Goal: Information Seeking & Learning: Compare options

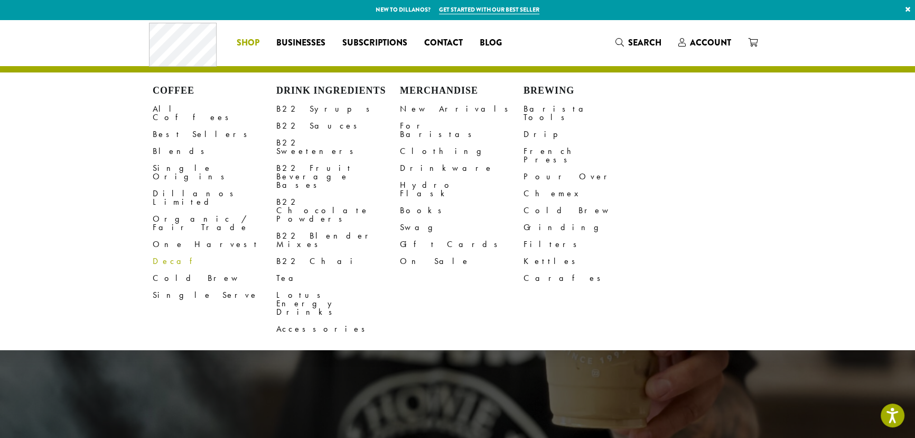
click at [159, 253] on link "Decaf" at bounding box center [215, 261] width 124 height 17
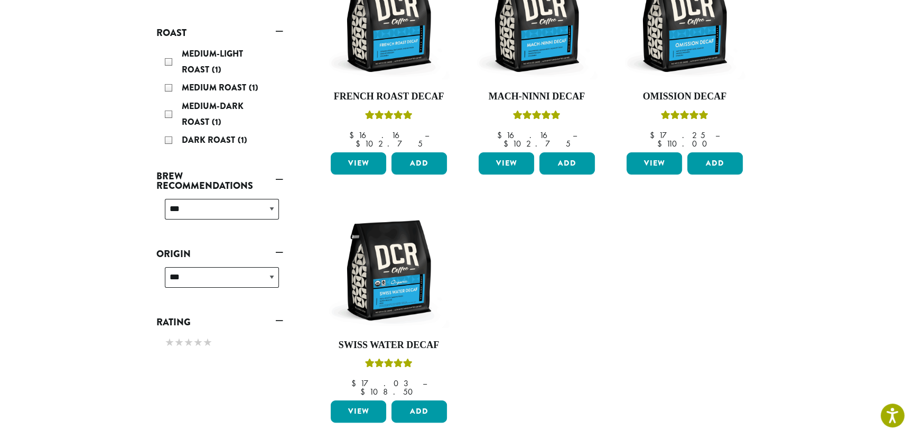
scroll to position [224, 0]
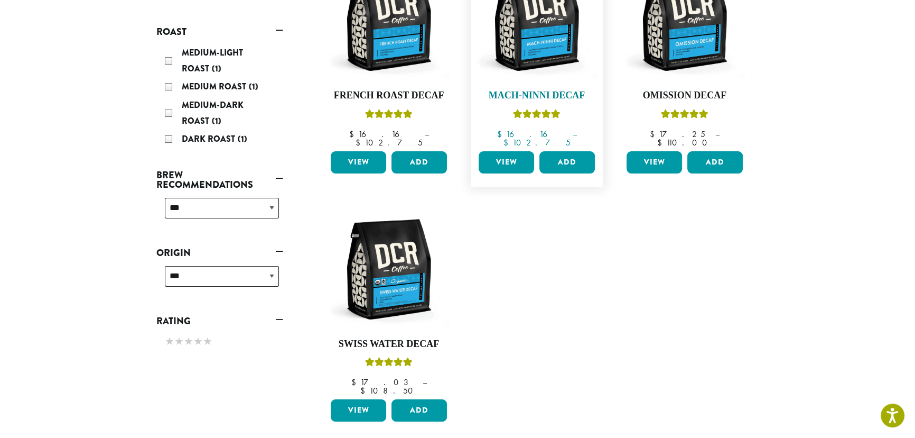
click at [525, 69] on img at bounding box center [537, 21] width 122 height 122
click at [696, 57] on img at bounding box center [685, 21] width 122 height 122
